Goal: Check status: Check status

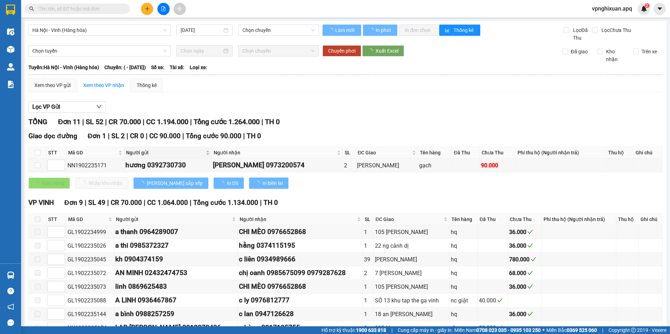
type input "[DATE]"
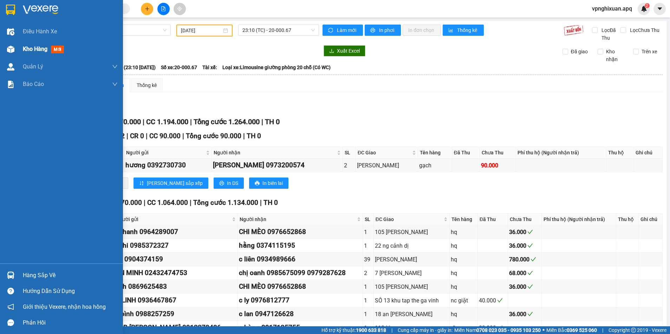
drag, startPoint x: 38, startPoint y: 43, endPoint x: 60, endPoint y: 55, distance: 25.0
click at [37, 45] on div "Kho hàng mới" at bounding box center [70, 49] width 95 height 18
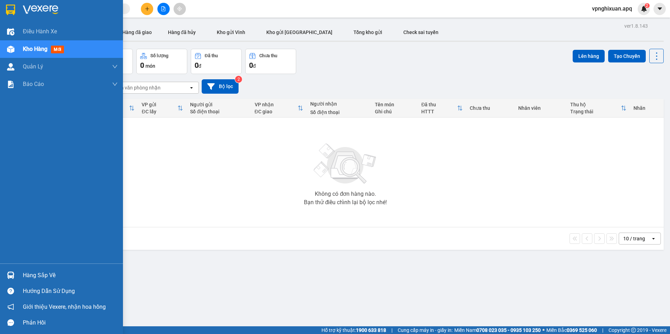
drag, startPoint x: 26, startPoint y: 273, endPoint x: 28, endPoint y: 280, distance: 7.1
click at [28, 277] on div "Hàng sắp về" at bounding box center [70, 275] width 95 height 11
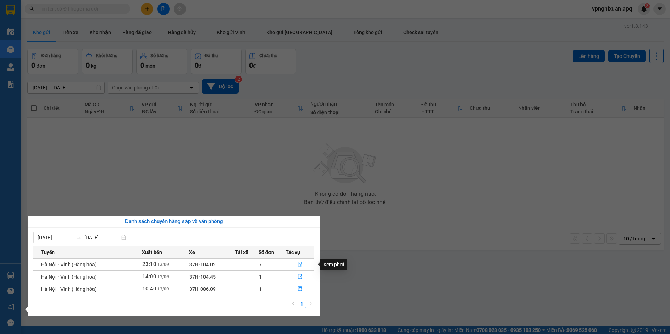
click at [304, 263] on button "button" at bounding box center [300, 264] width 28 height 11
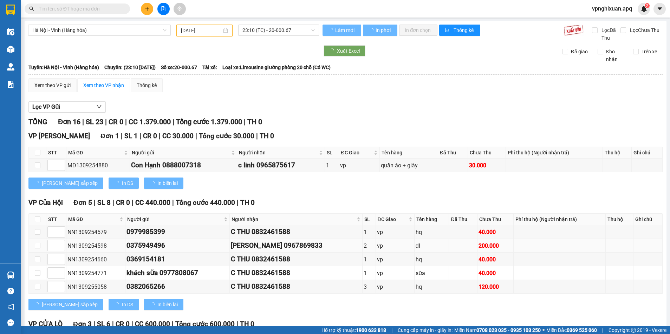
type input "[DATE]"
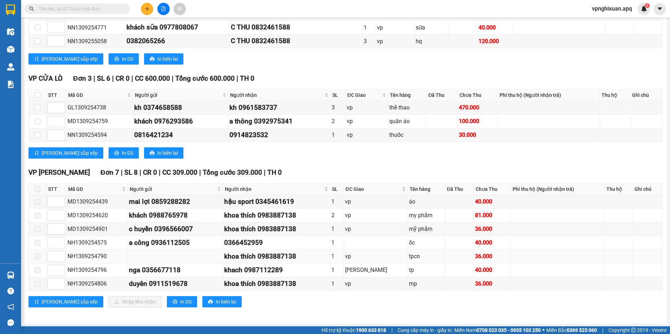
scroll to position [246, 0]
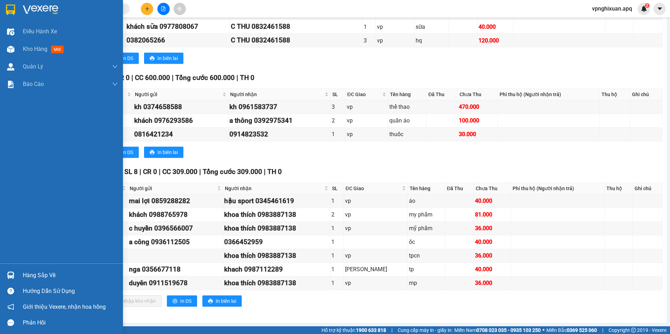
click at [45, 274] on div "Hàng sắp về" at bounding box center [70, 275] width 95 height 11
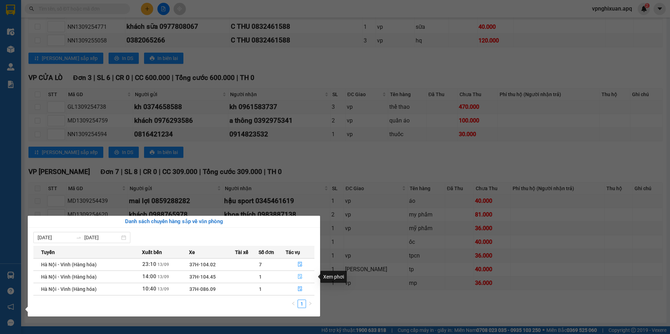
click at [309, 277] on button "button" at bounding box center [300, 276] width 28 height 11
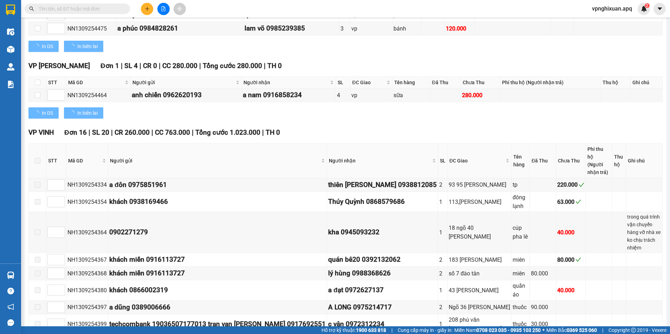
scroll to position [488, 0]
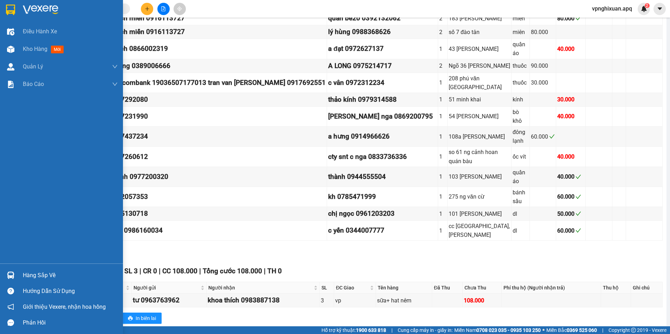
click at [32, 277] on div "Hàng sắp về" at bounding box center [70, 275] width 95 height 11
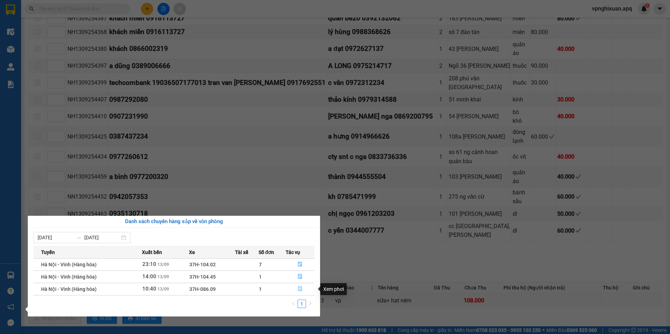
click at [298, 288] on icon "file-done" at bounding box center [300, 289] width 4 height 5
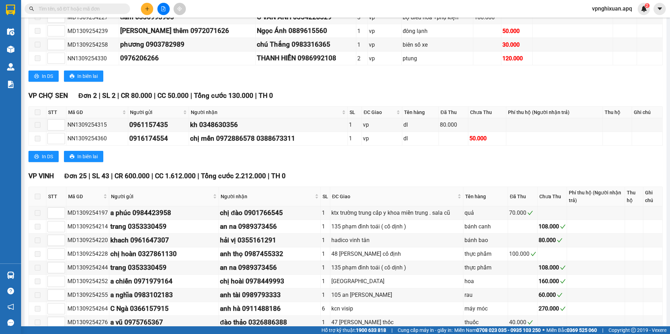
scroll to position [172, 0]
